Goal: Transaction & Acquisition: Purchase product/service

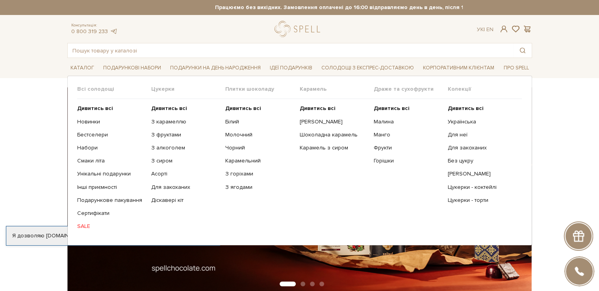
click at [241, 90] on span "Плитки шоколаду" at bounding box center [262, 88] width 74 height 7
click at [245, 106] on b "Дивитись всі" at bounding box center [243, 108] width 36 height 7
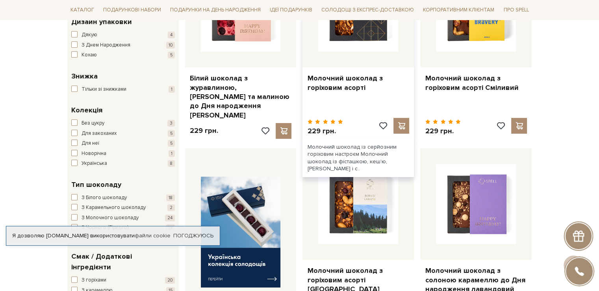
scroll to position [197, 0]
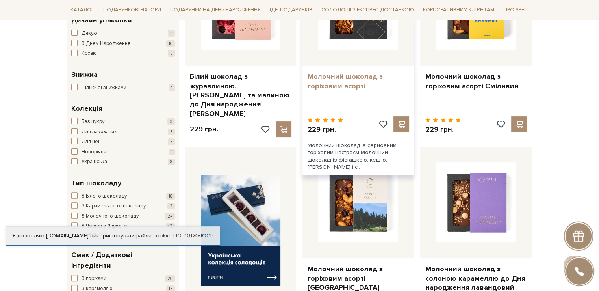
click at [347, 84] on link "Молочний шоколад з горіховим асорті" at bounding box center [358, 81] width 102 height 19
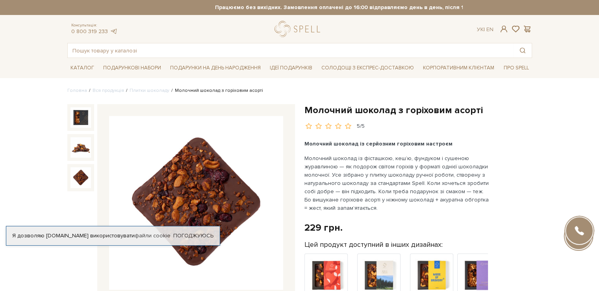
scroll to position [79, 0]
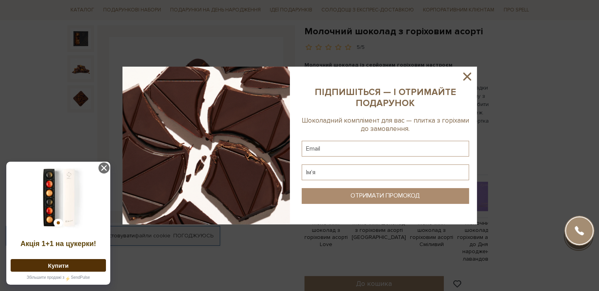
click at [463, 73] on icon at bounding box center [466, 76] width 13 height 13
